Goal: Complete application form

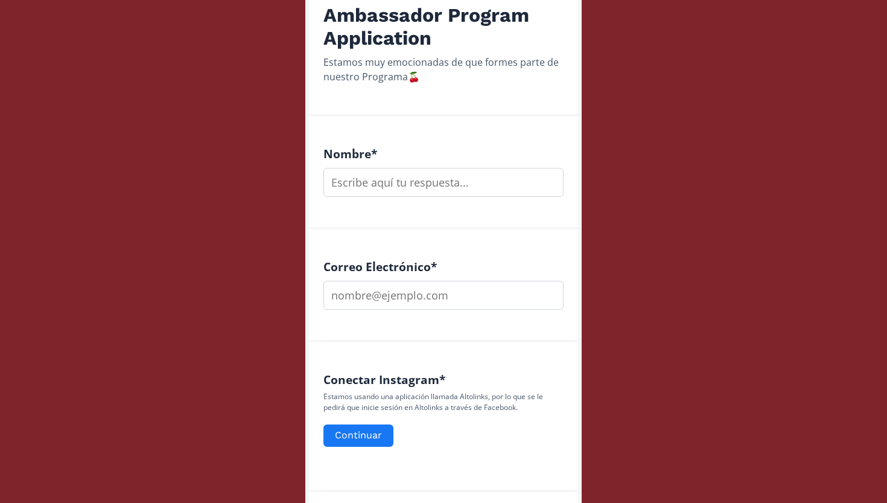
scroll to position [256, 0]
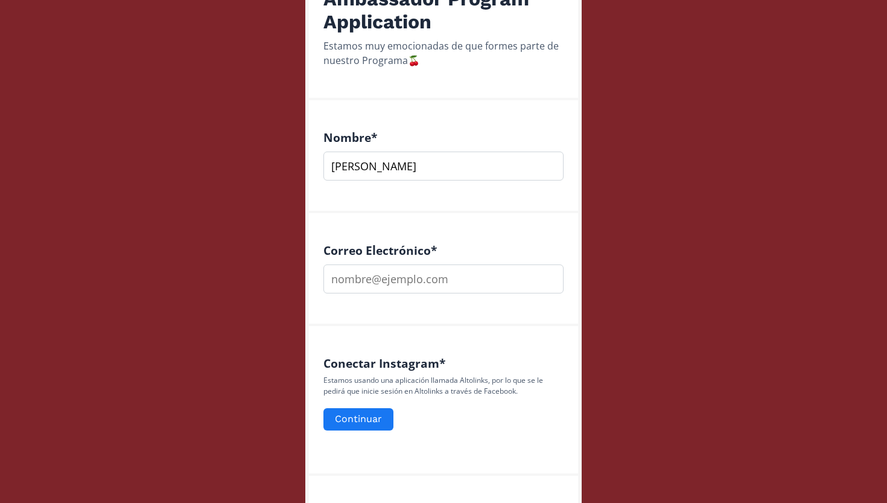
type input "[PERSON_NAME]"
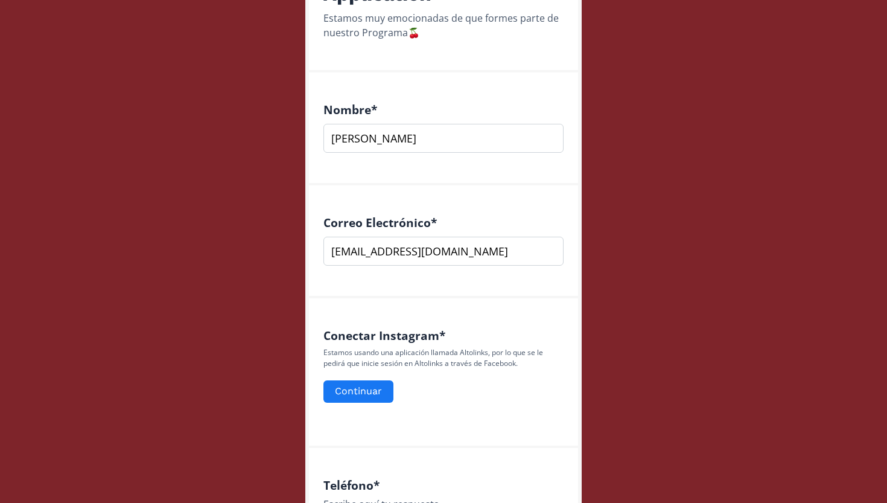
scroll to position [285, 0]
type input "[EMAIL_ADDRESS][DOMAIN_NAME]"
click at [377, 379] on button "Continuar" at bounding box center [359, 391] width 74 height 26
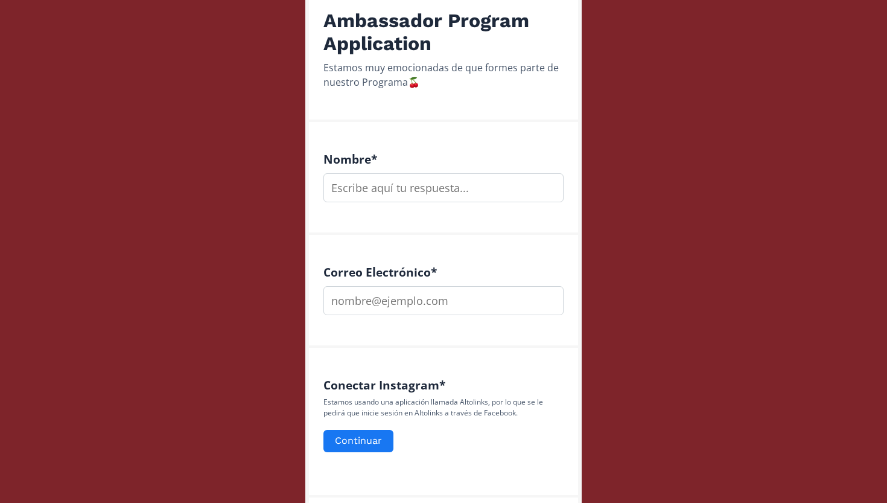
scroll to position [382, 0]
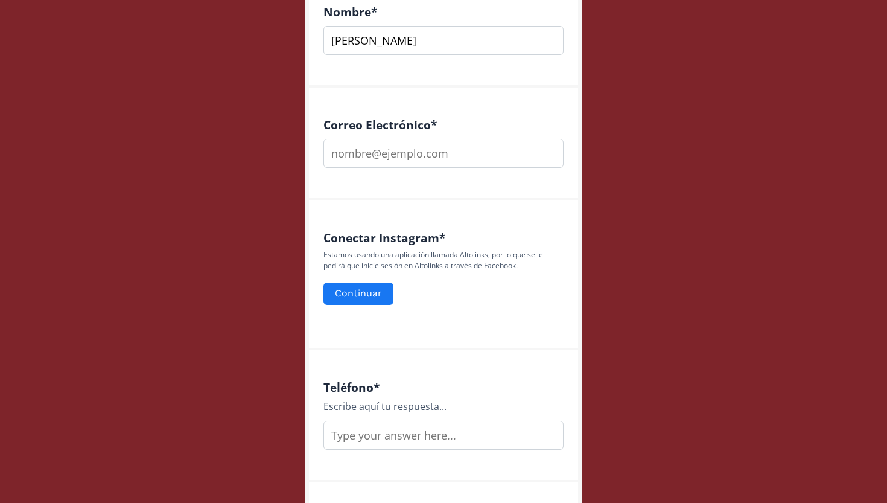
type input "[PERSON_NAME]"
type input "[EMAIL_ADDRESS][DOMAIN_NAME]"
click at [365, 294] on button "Continuar" at bounding box center [359, 294] width 74 height 26
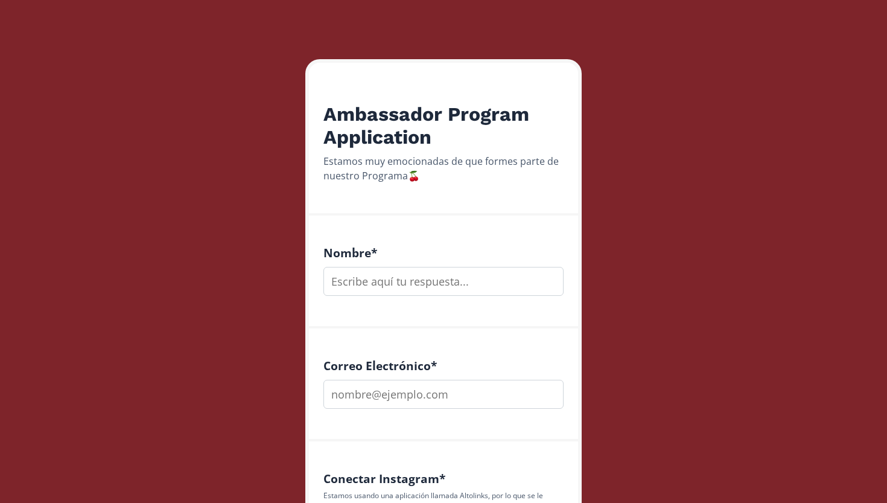
scroll to position [142, 0]
type input "[PERSON_NAME]"
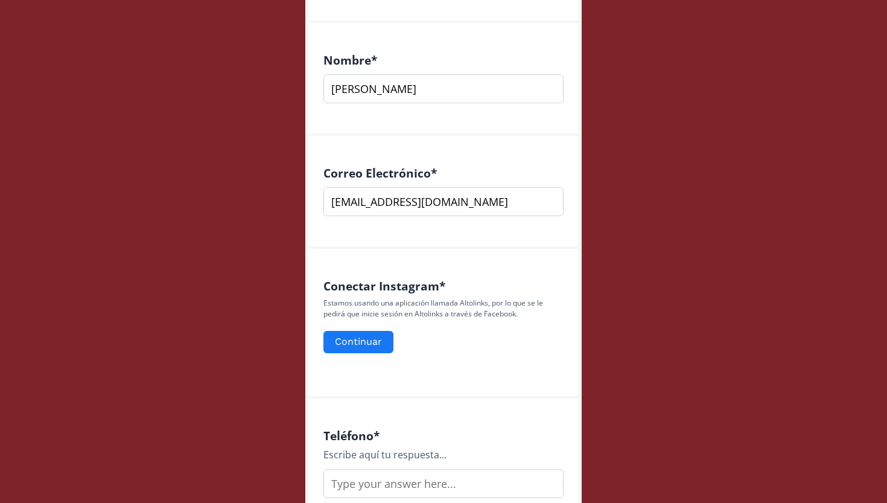
scroll to position [342, 0]
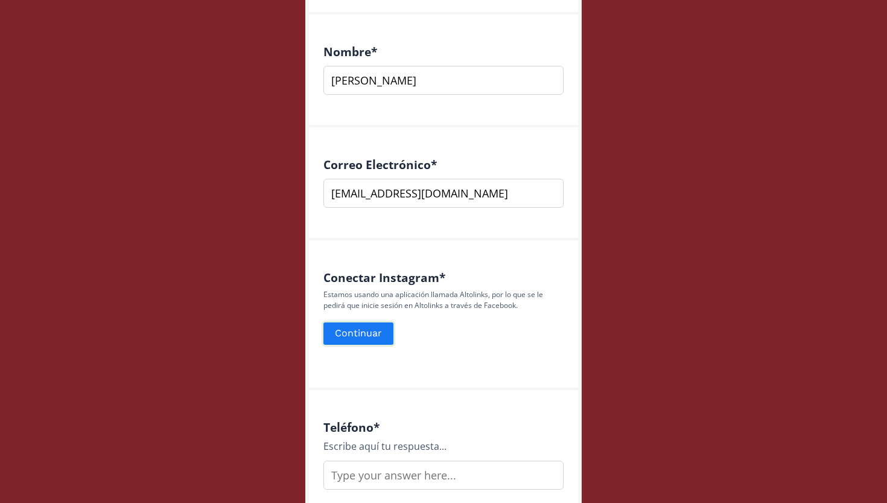
type input "[EMAIL_ADDRESS][DOMAIN_NAME]"
click at [366, 331] on button "Continuar" at bounding box center [359, 333] width 74 height 26
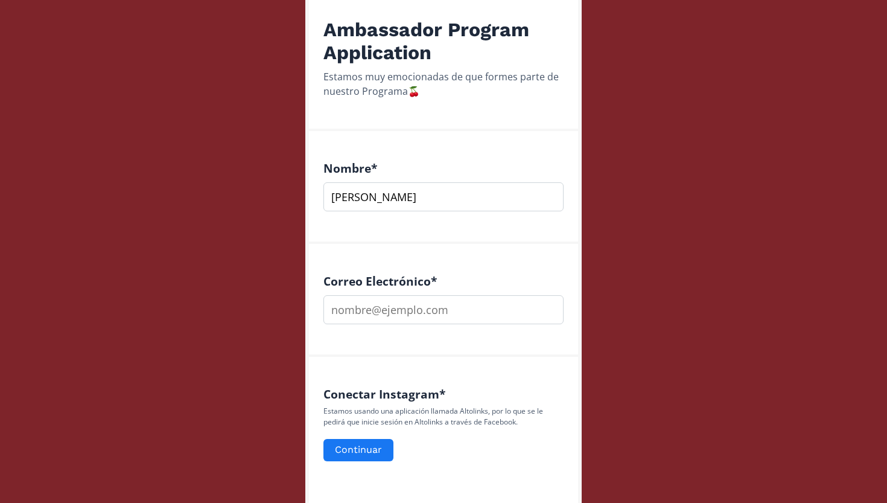
scroll to position [227, 0]
type input "[PERSON_NAME]"
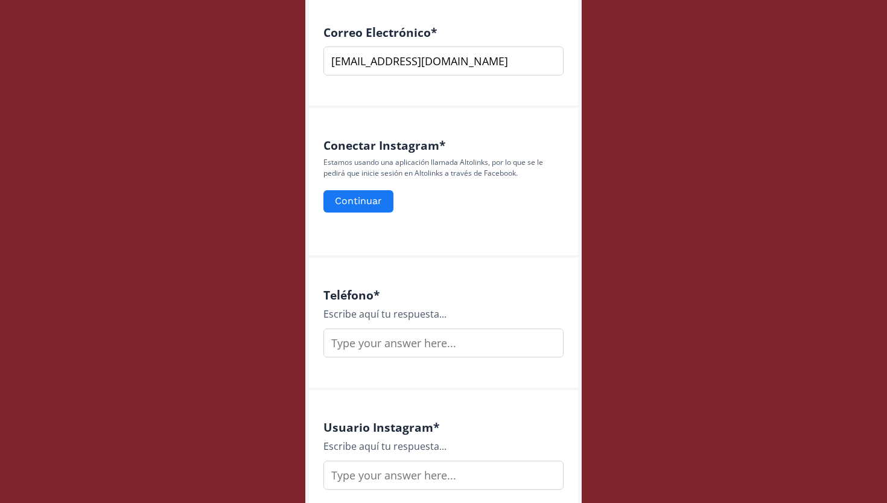
scroll to position [487, 0]
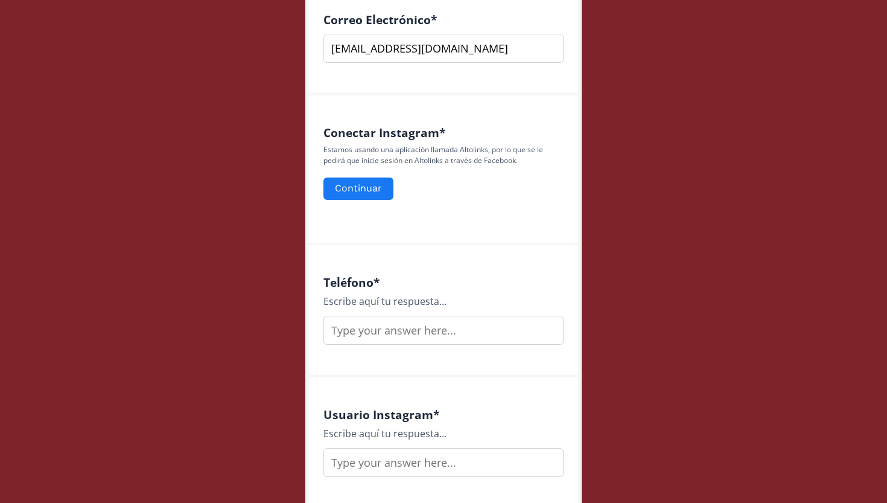
type input "[EMAIL_ADDRESS][DOMAIN_NAME]"
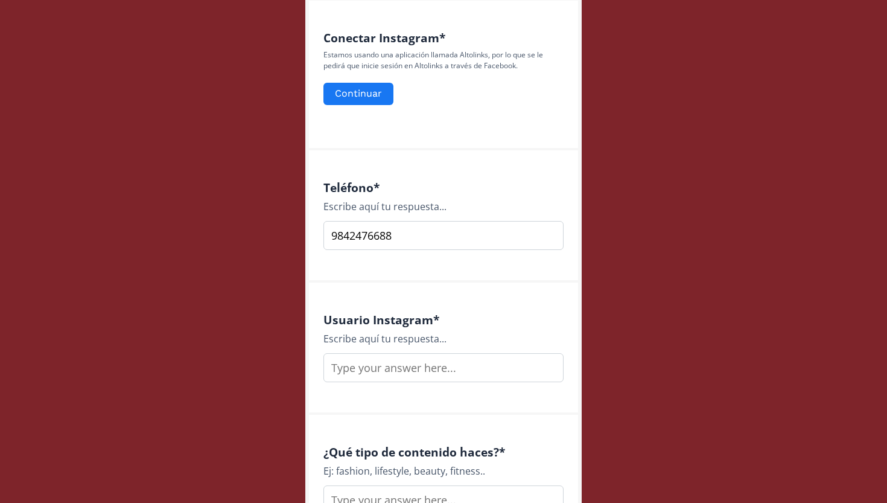
scroll to position [608, 0]
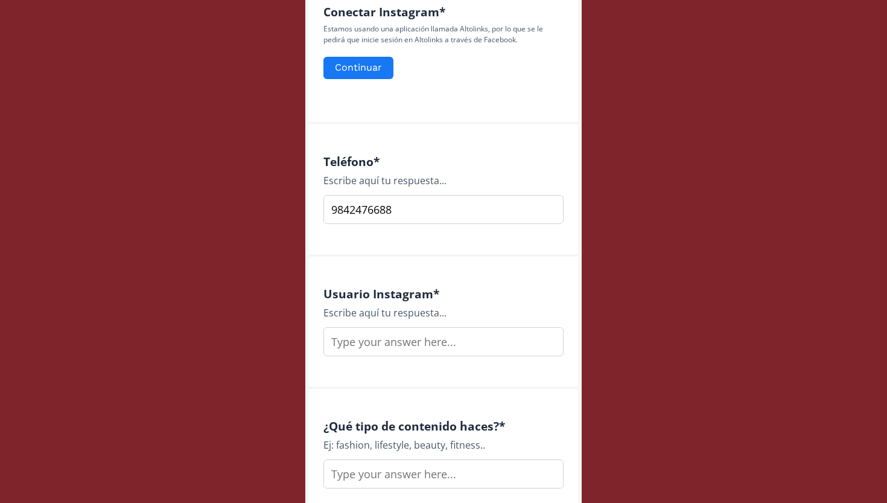
type input "9842476688"
click at [474, 330] on input "text" at bounding box center [443, 341] width 240 height 29
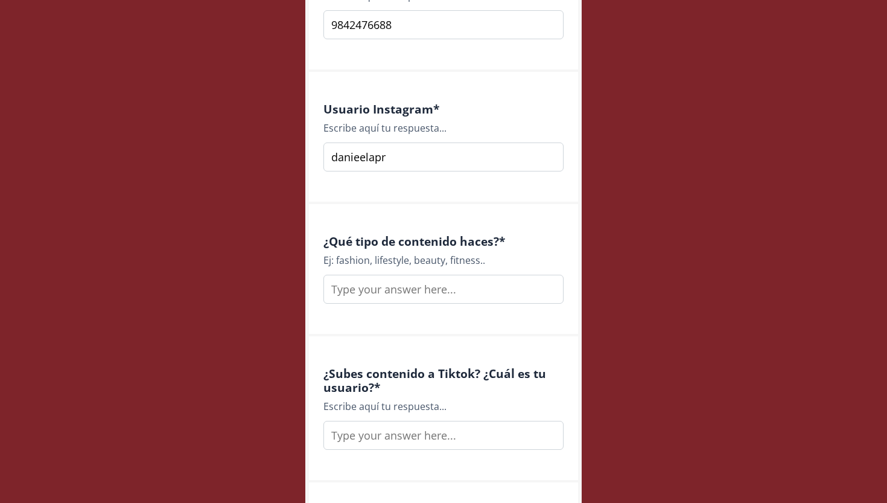
scroll to position [803, 0]
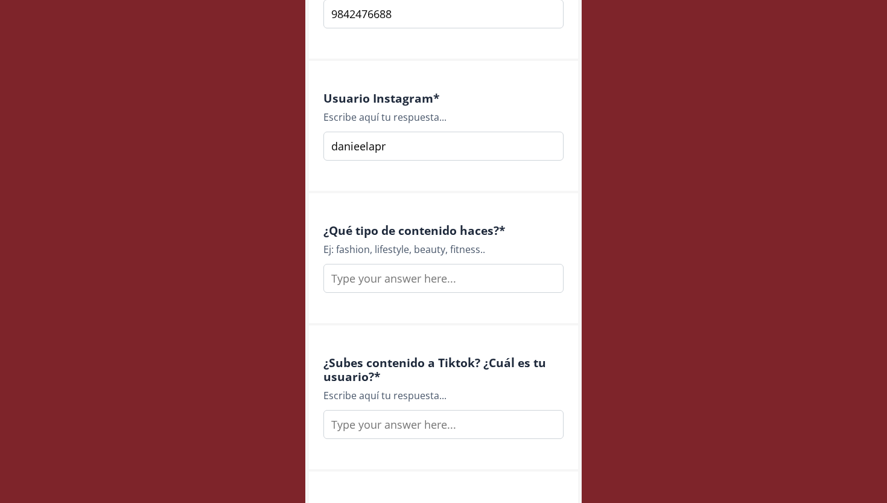
type input "danieelapr"
click at [498, 274] on input "text" at bounding box center [443, 278] width 240 height 29
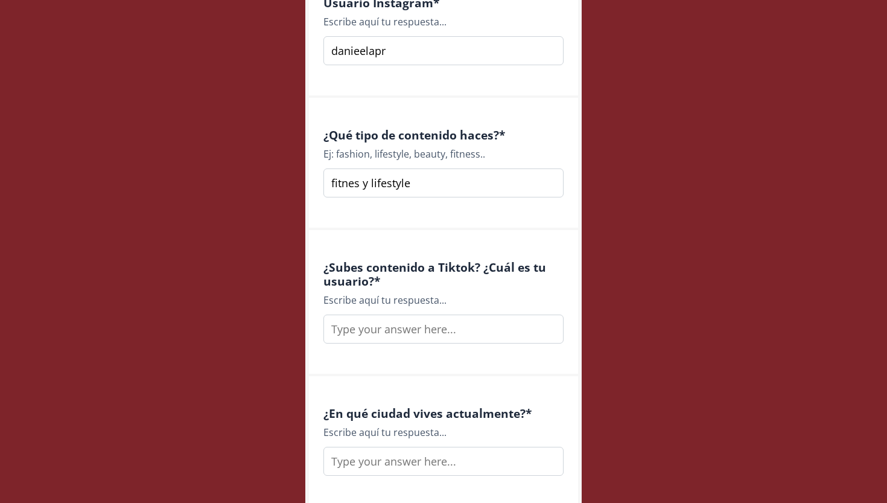
scroll to position [943, 0]
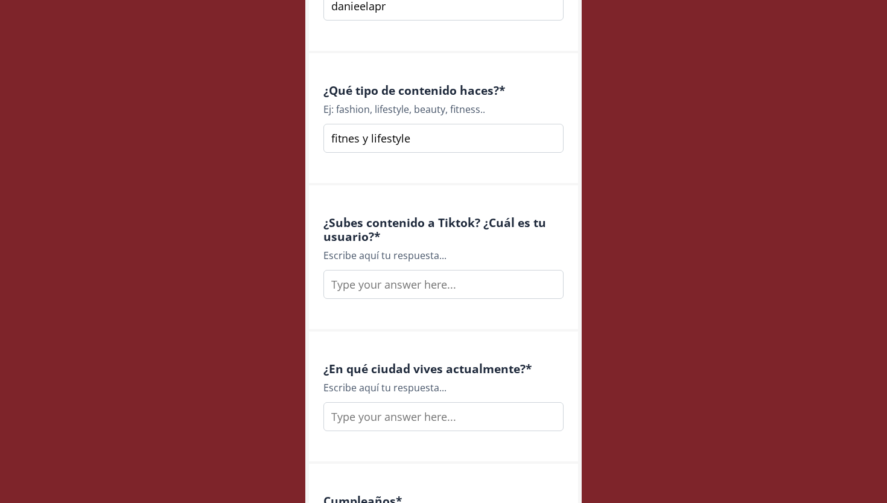
type input "fitnes y lifestyle"
click at [492, 285] on input "text" at bounding box center [443, 284] width 240 height 29
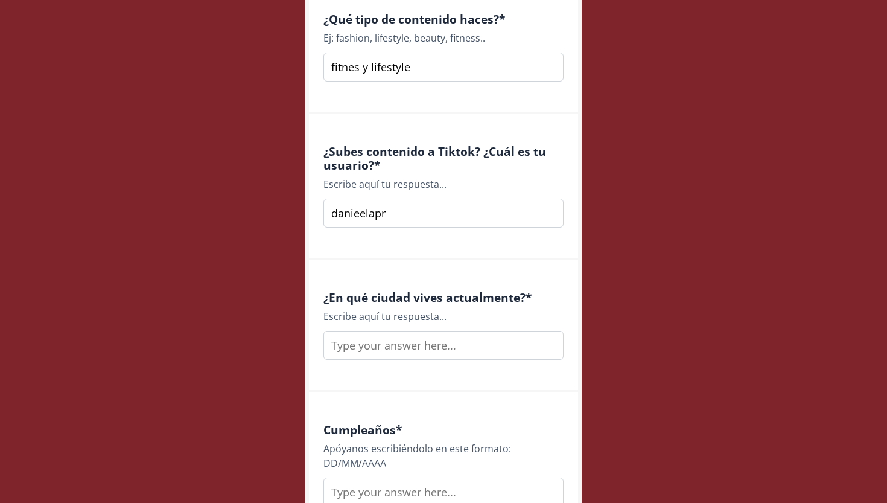
scroll to position [1040, 0]
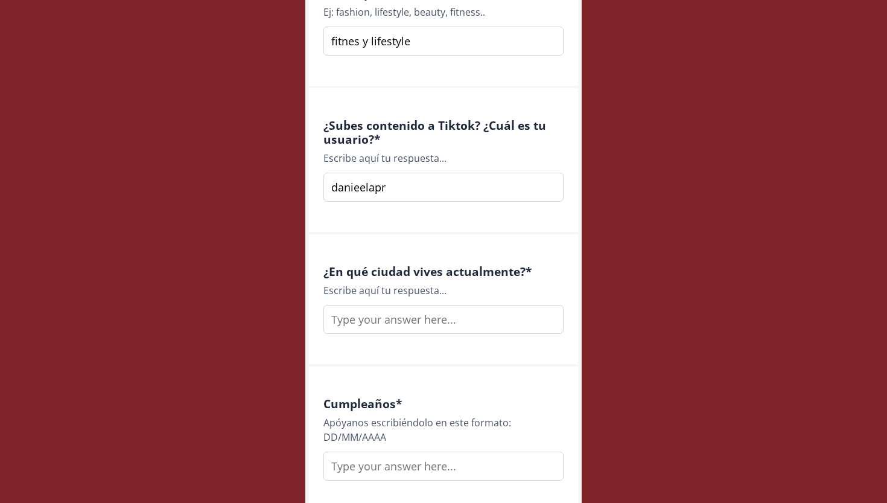
type input "danieelapr"
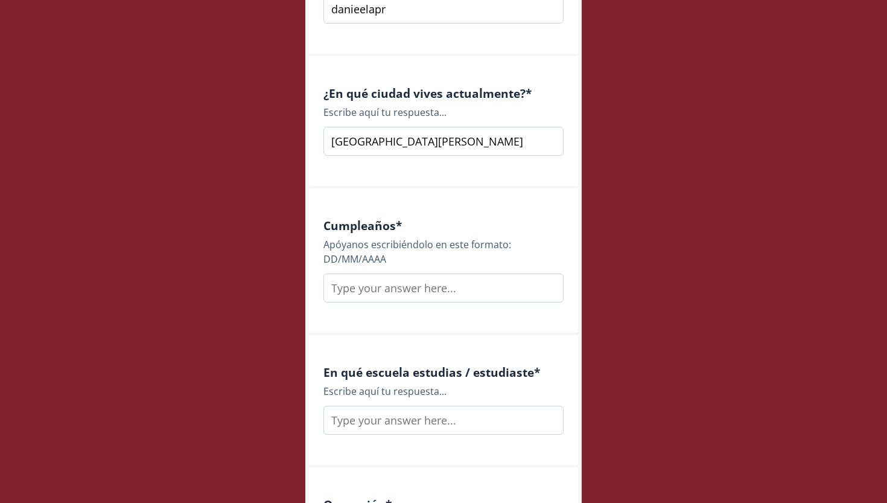
scroll to position [1221, 0]
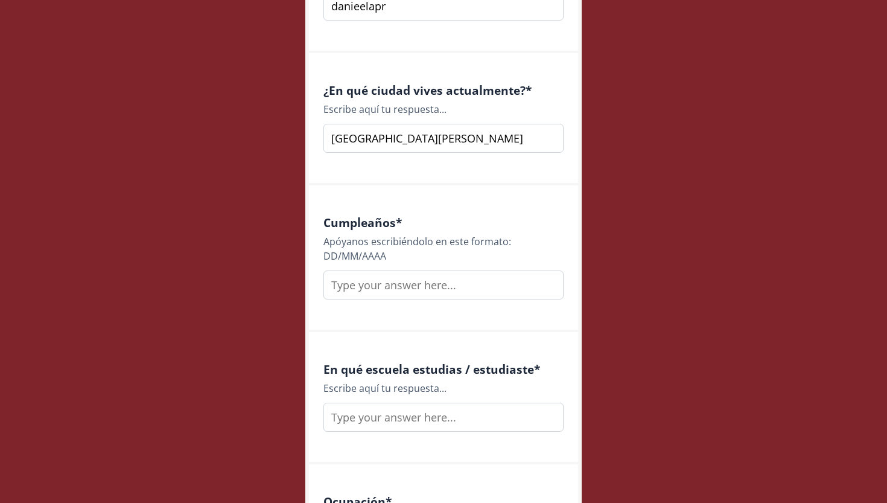
type input "playa del carmen"
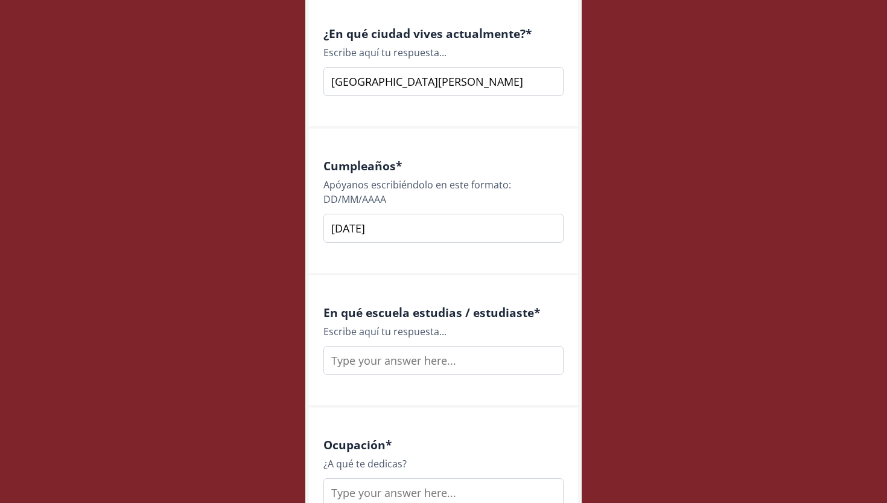
scroll to position [1280, 0]
type input "01/06/2000"
click at [473, 349] on input "text" at bounding box center [443, 358] width 240 height 29
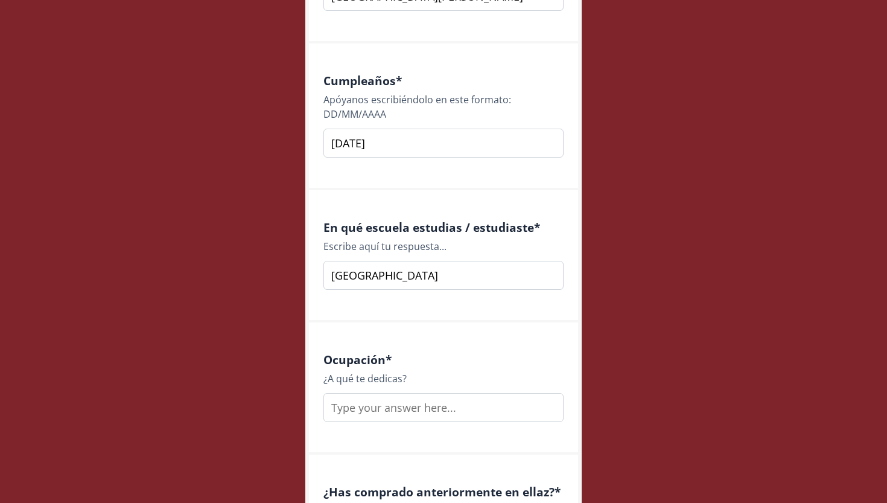
scroll to position [1372, 0]
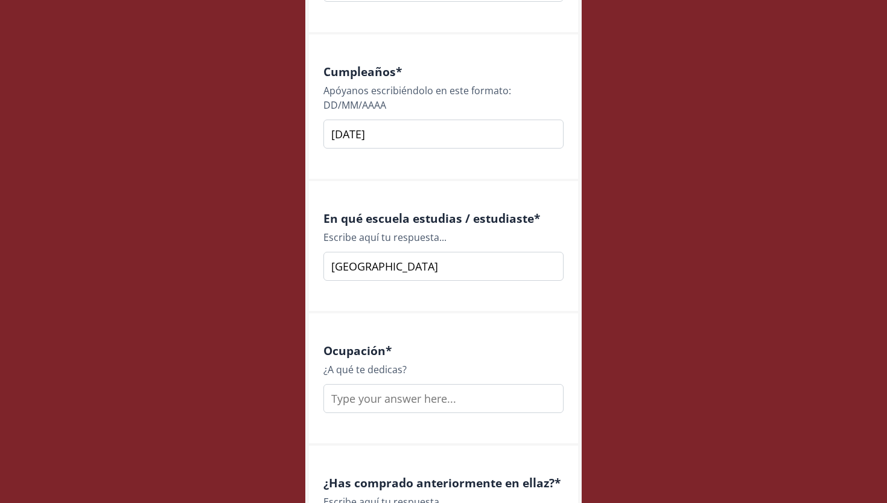
type input "universidad Anáhuac"
click at [479, 398] on input "text" at bounding box center [443, 398] width 240 height 29
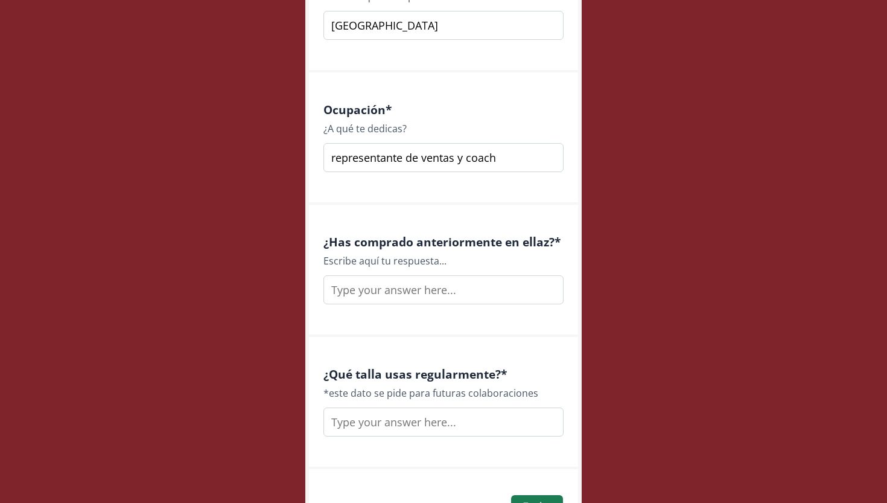
scroll to position [1614, 0]
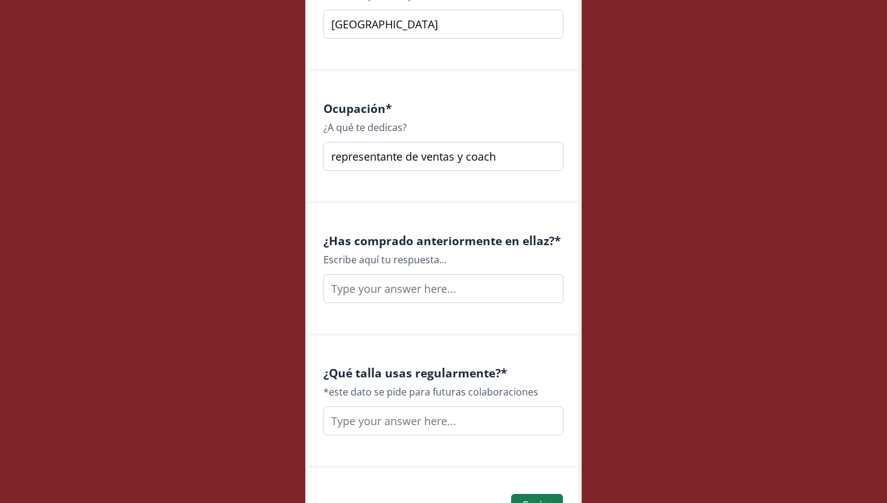
type input "representante de ventas y coach"
click at [499, 295] on input "text" at bounding box center [443, 288] width 240 height 29
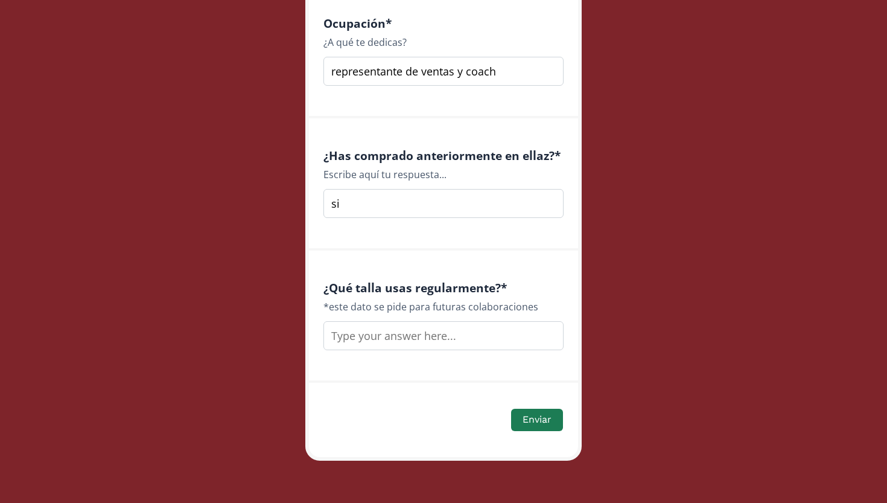
scroll to position [1699, 0]
type input "si"
click at [477, 333] on input "text" at bounding box center [443, 336] width 240 height 29
type input "s"
click at [558, 419] on button "Enviar" at bounding box center [537, 420] width 56 height 26
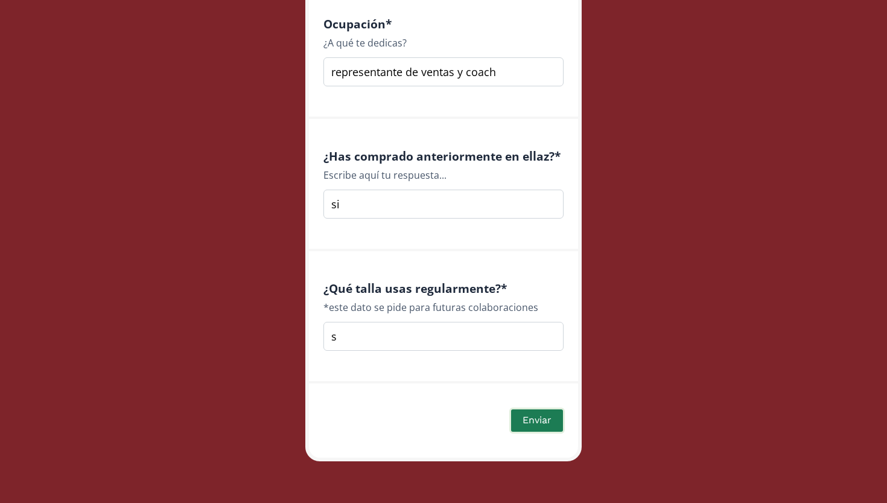
scroll to position [447, 0]
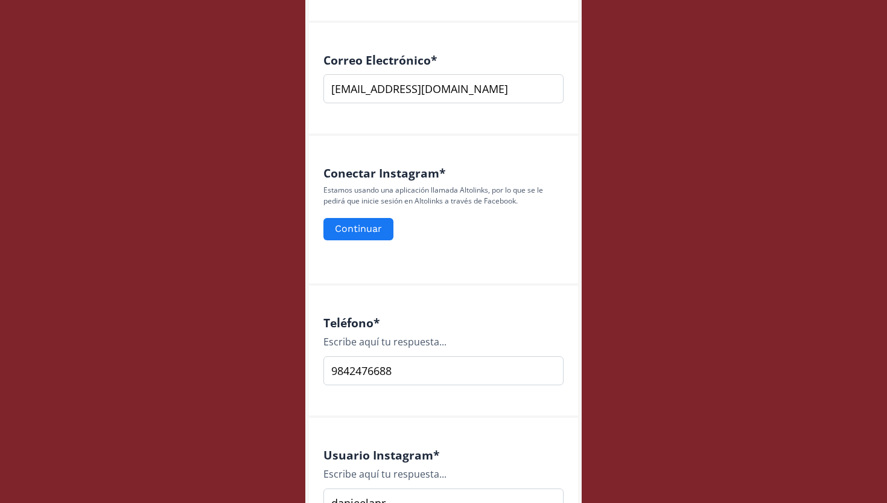
click at [410, 259] on div "Conectar Instagram * Estamos usando una aplicación llamada Altolinks, por lo qu…" at bounding box center [443, 211] width 269 height 150
click at [375, 231] on button "Continuar" at bounding box center [359, 229] width 74 height 26
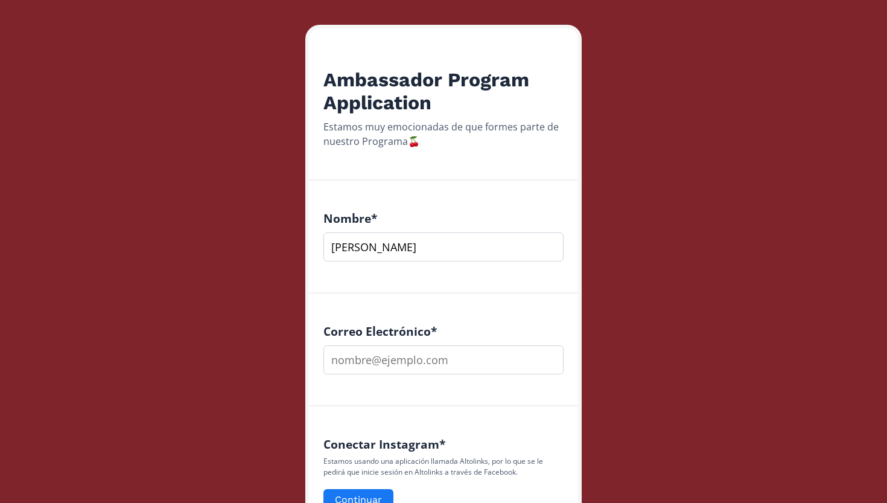
scroll to position [185, 0]
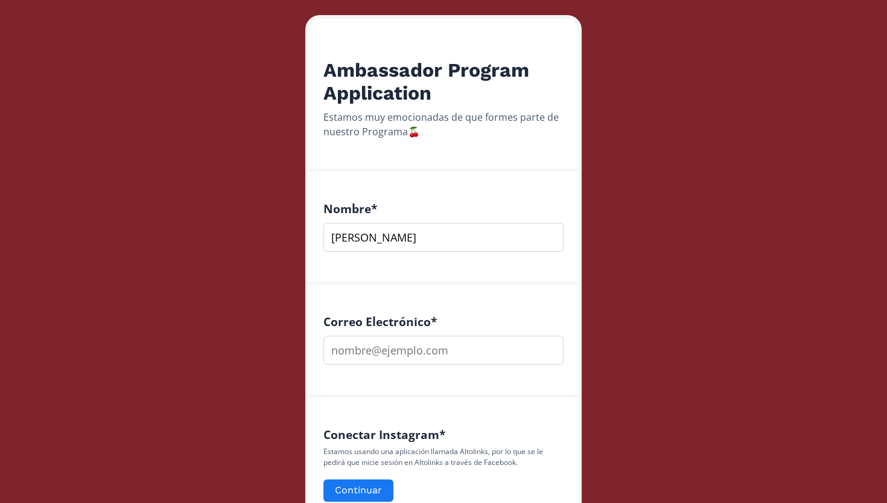
type input "[PERSON_NAME]"
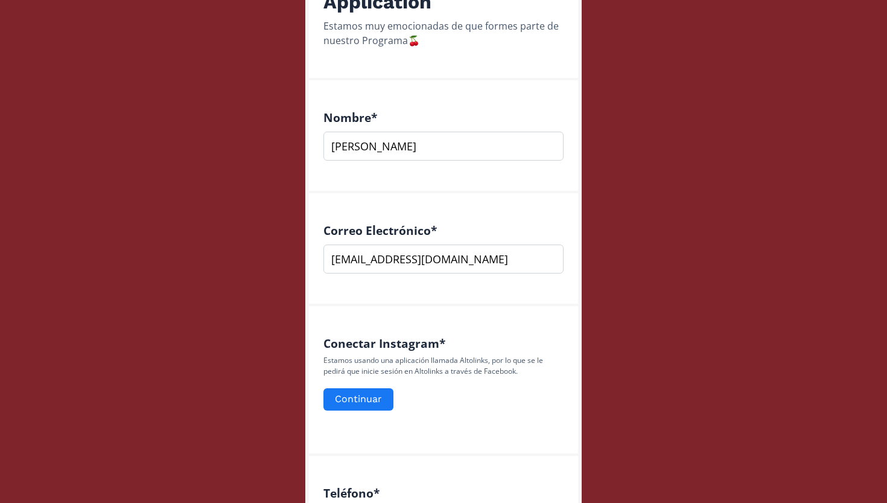
scroll to position [282, 0]
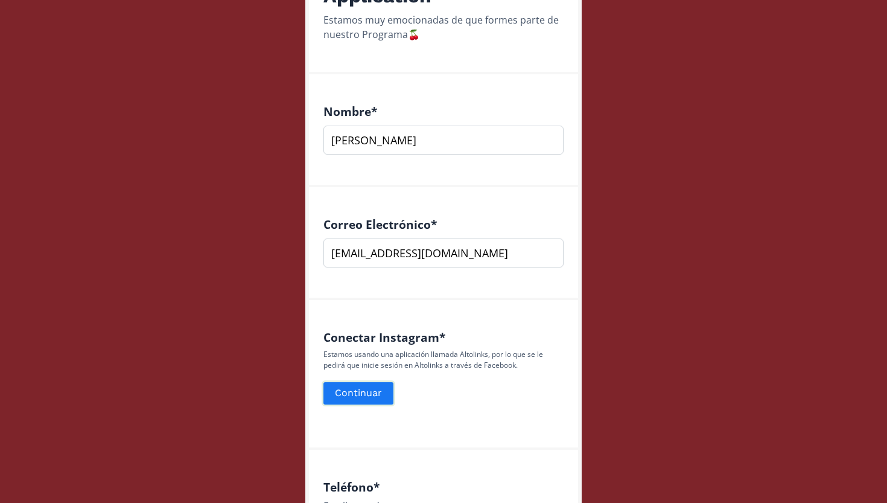
type input "[EMAIL_ADDRESS][DOMAIN_NAME]"
click at [340, 331] on button "Continuar" at bounding box center [359, 393] width 74 height 26
